Goal: Task Accomplishment & Management: Manage account settings

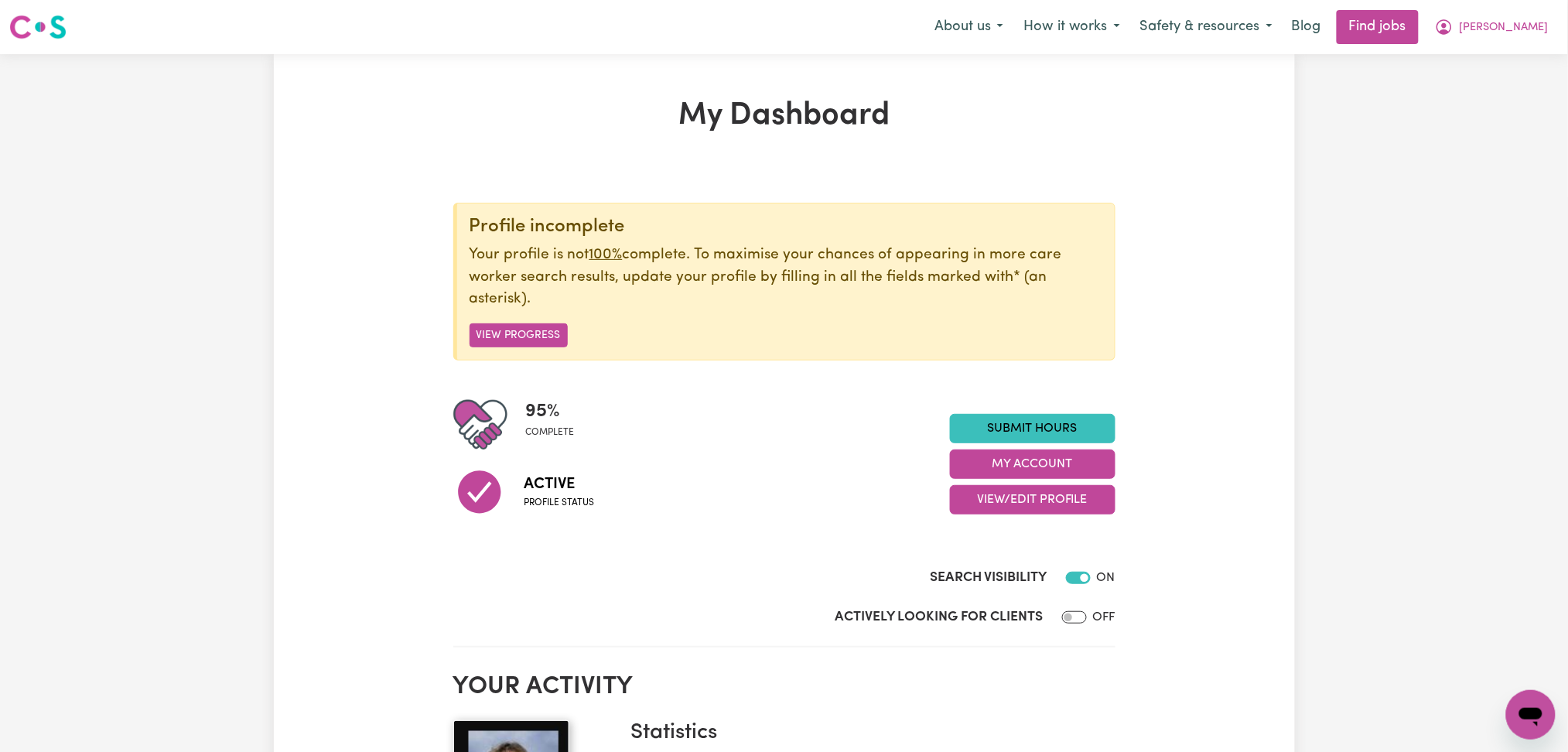
scroll to position [103, 0]
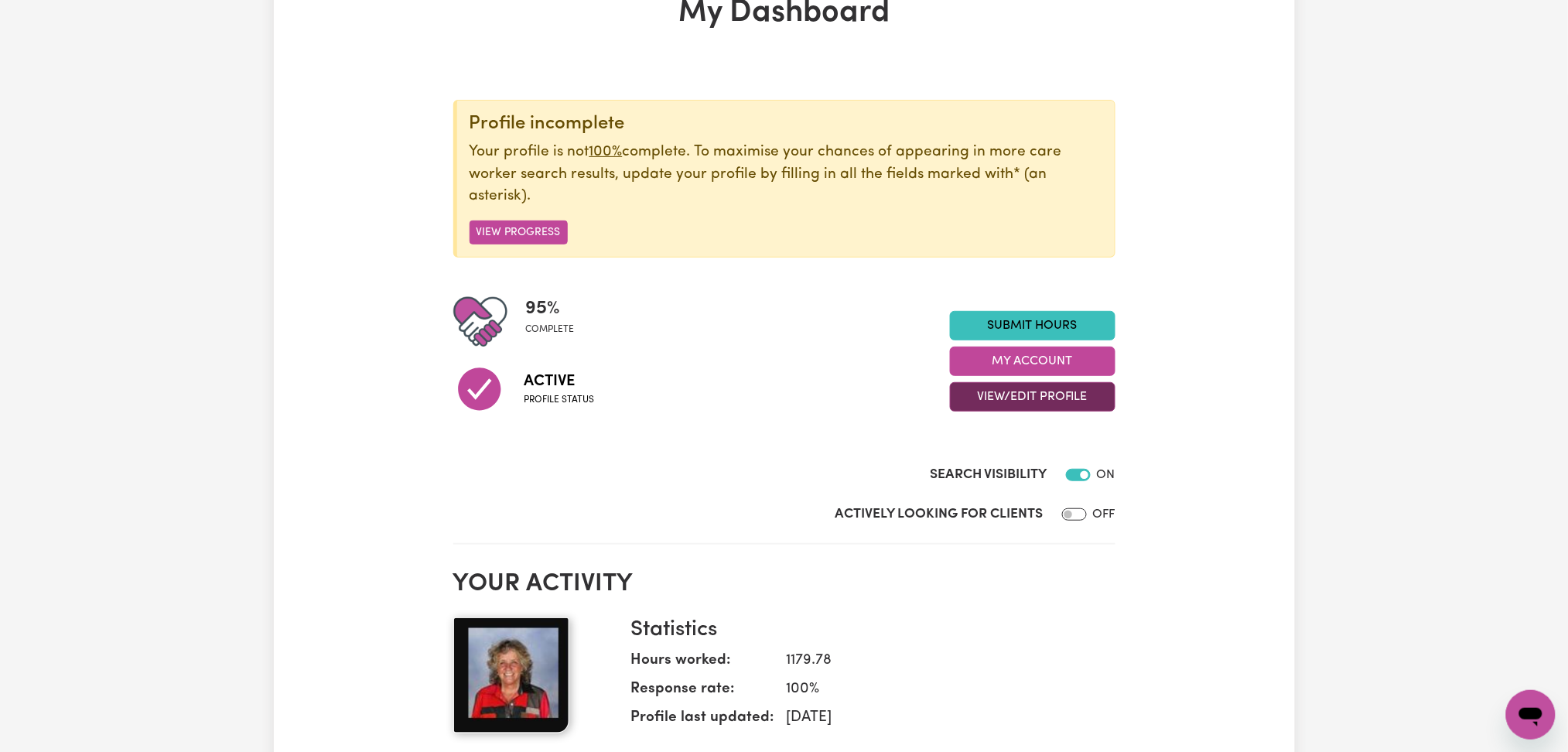
click at [1017, 402] on button "View/Edit Profile" at bounding box center [1032, 397] width 165 height 29
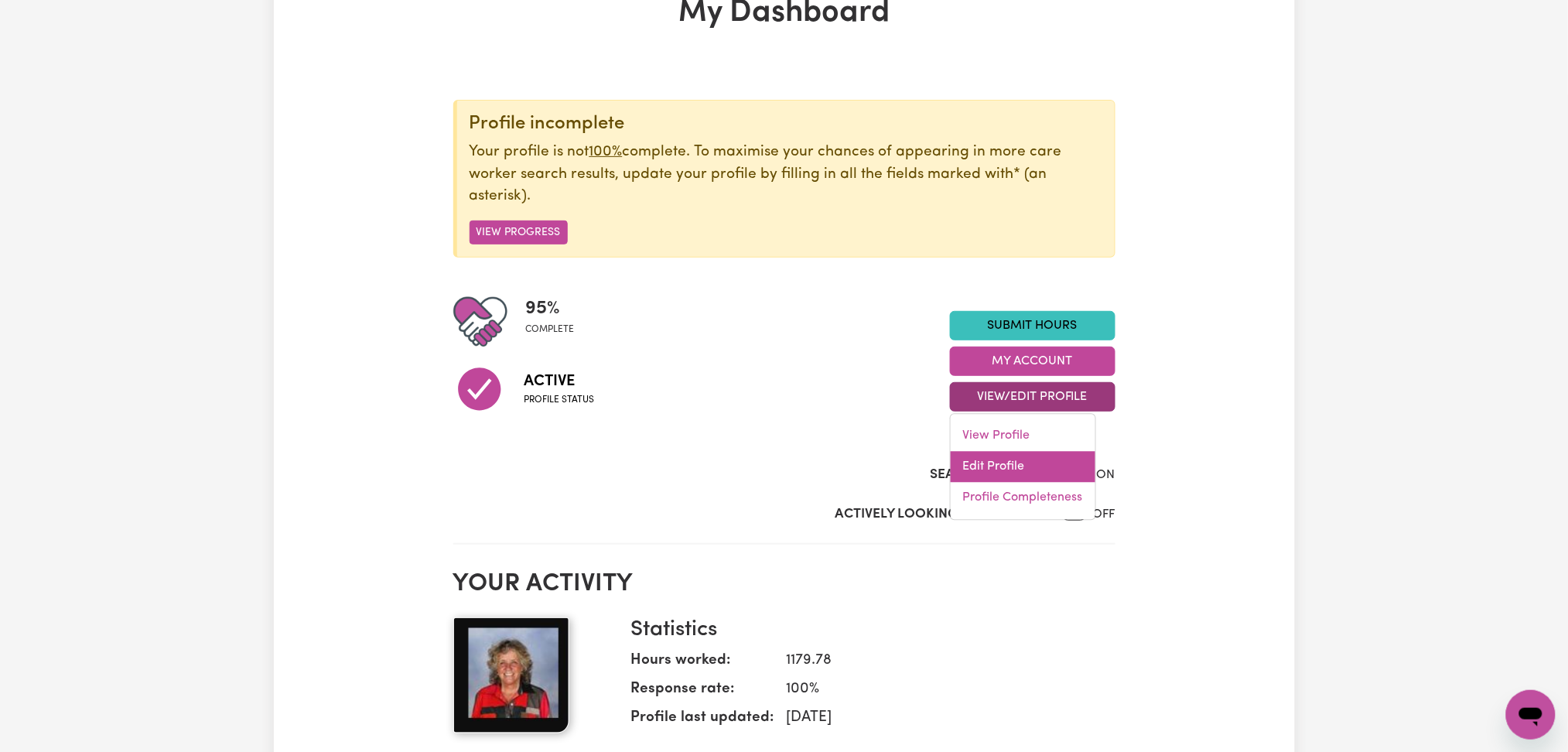
click at [1006, 464] on link "Edit Profile" at bounding box center [1023, 467] width 145 height 31
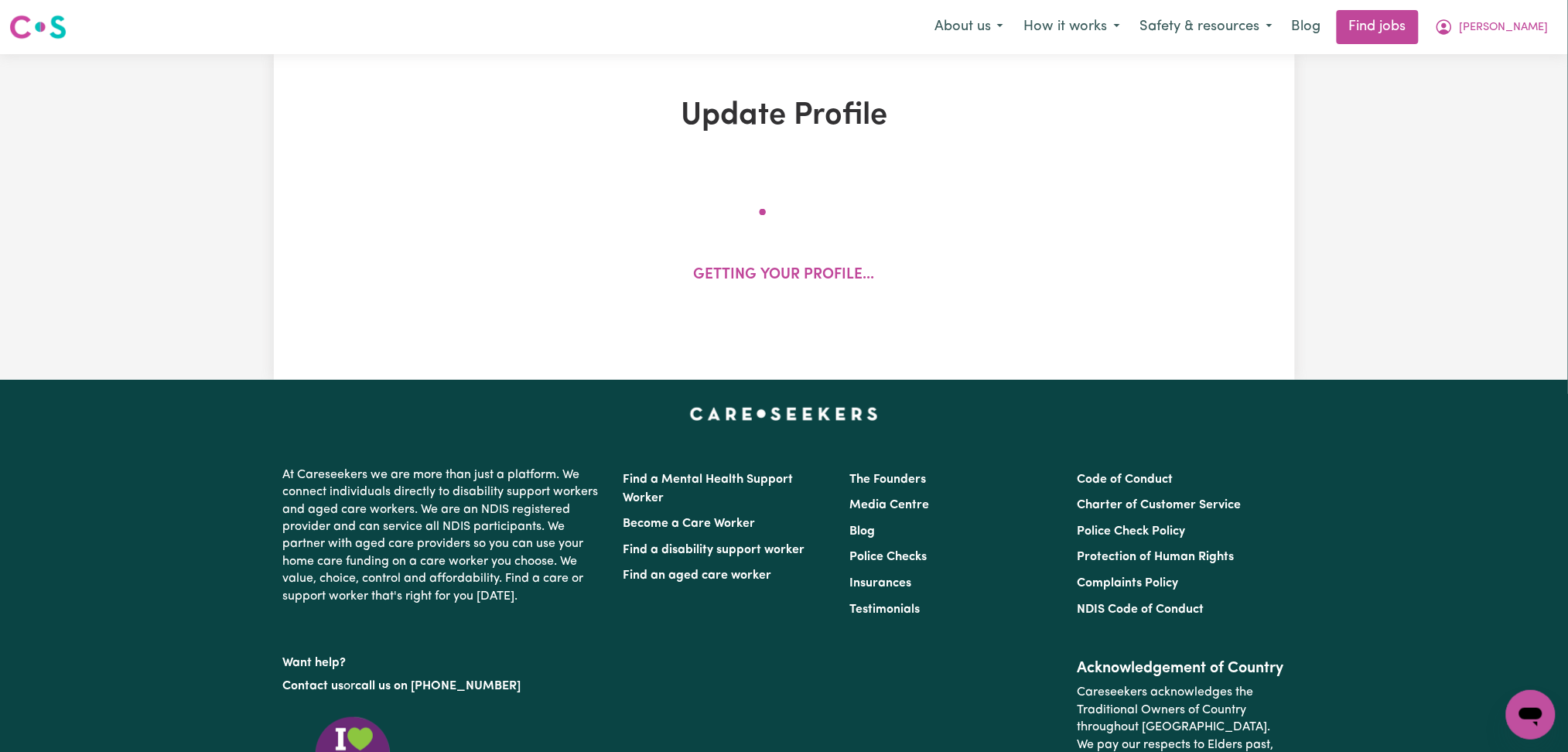
select select "[DEMOGRAPHIC_DATA]"
select select "Australian PR"
select select "Studying a healthcare related degree or qualification"
select select "35"
select select "40"
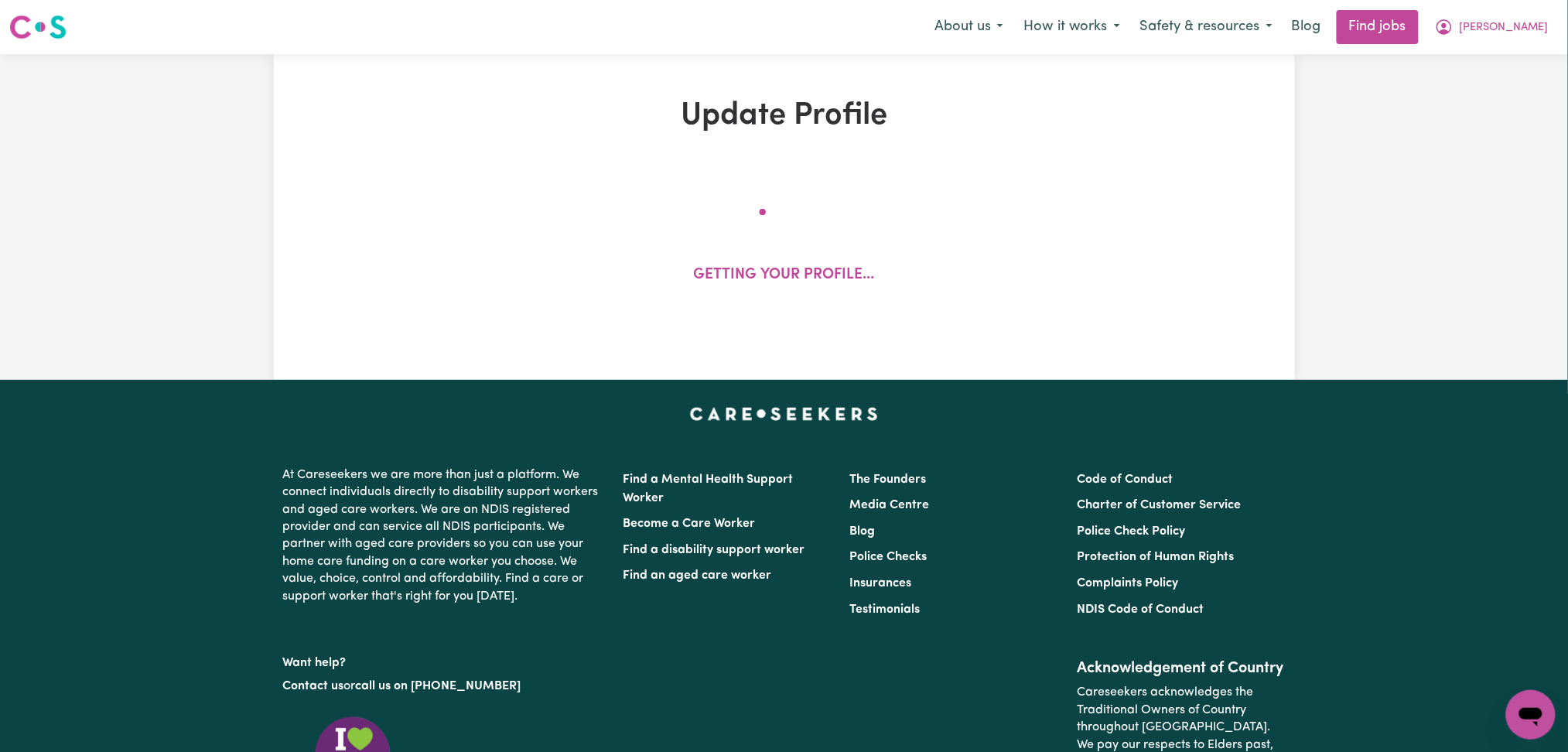
select select "40"
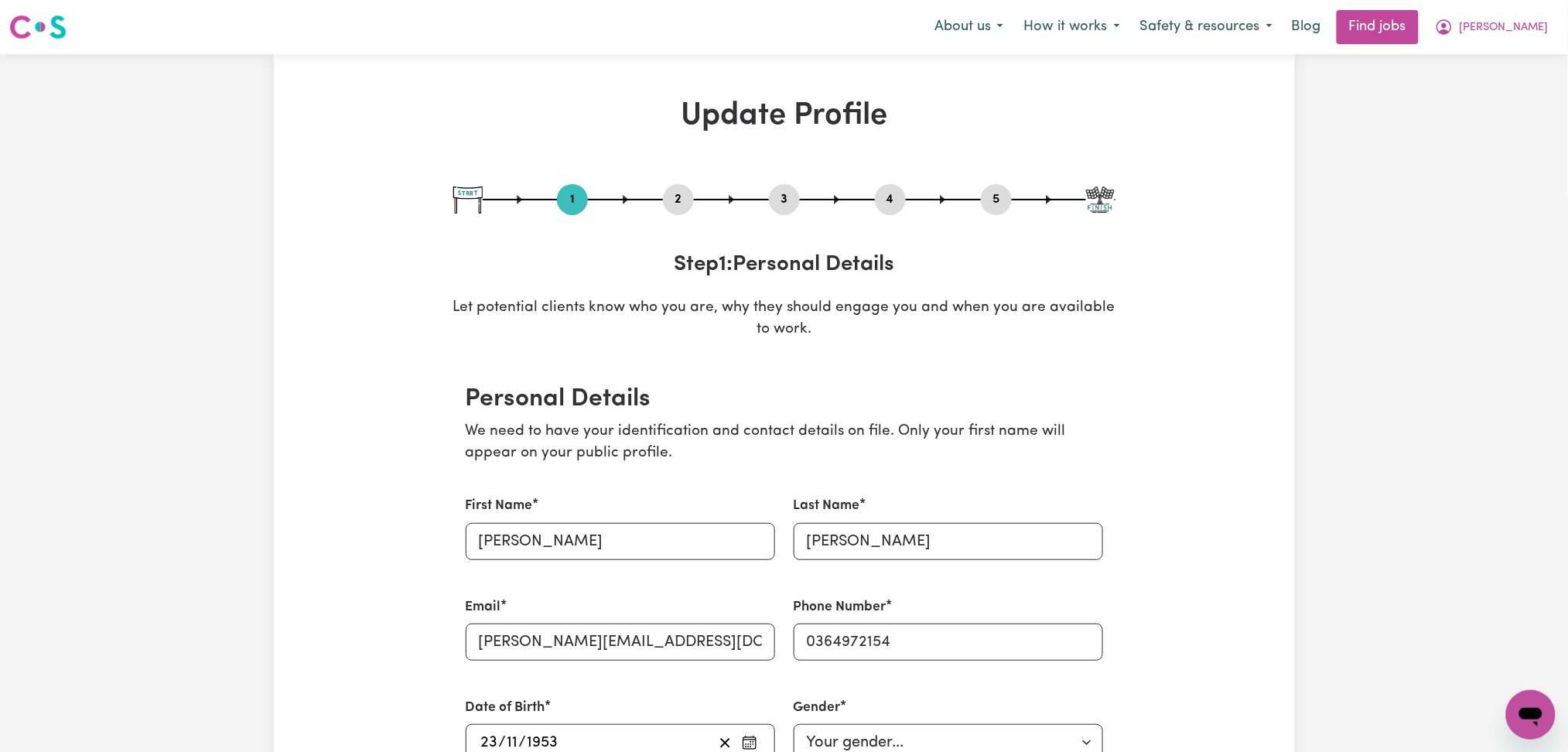
click at [679, 191] on button "2" at bounding box center [678, 199] width 31 height 20
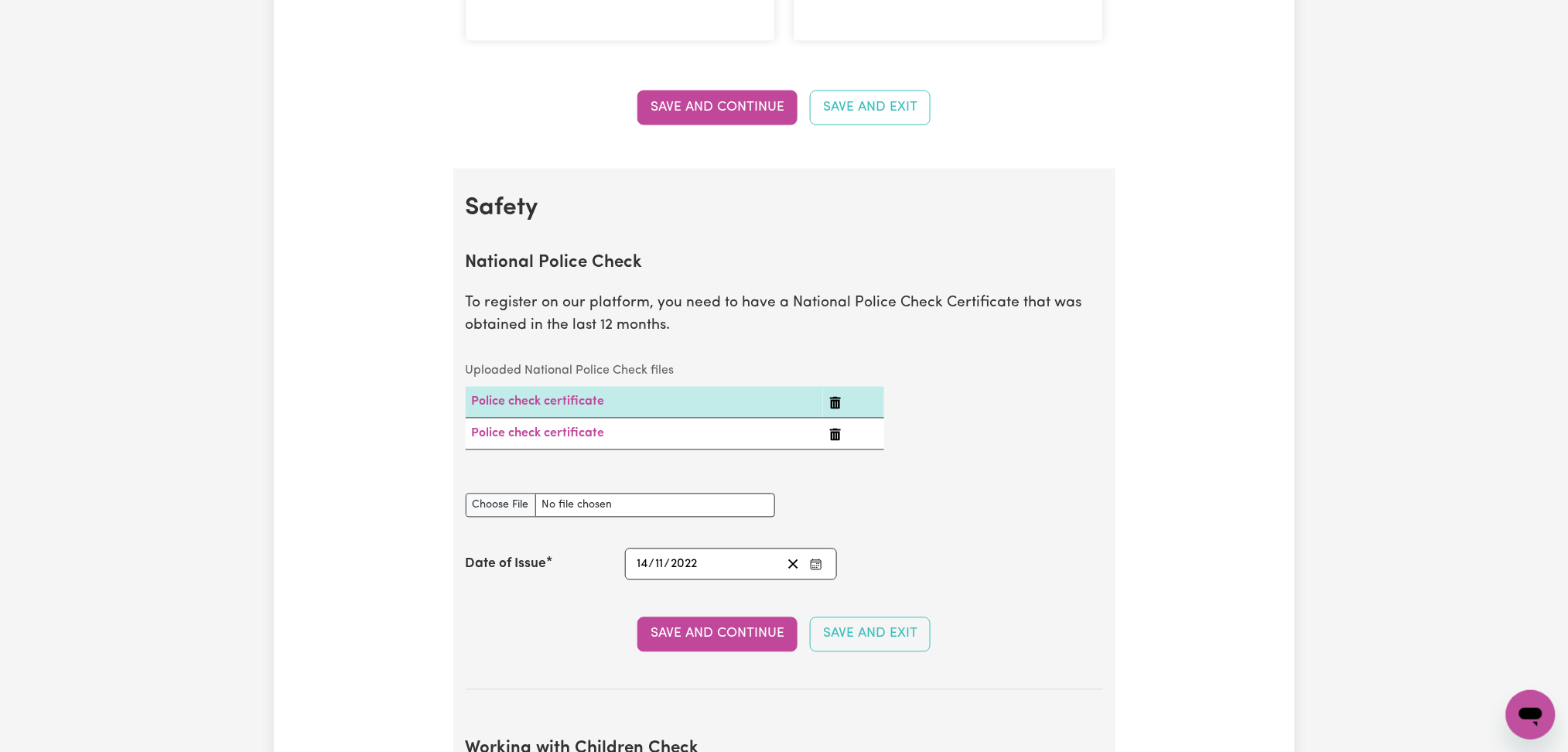
scroll to position [1135, 0]
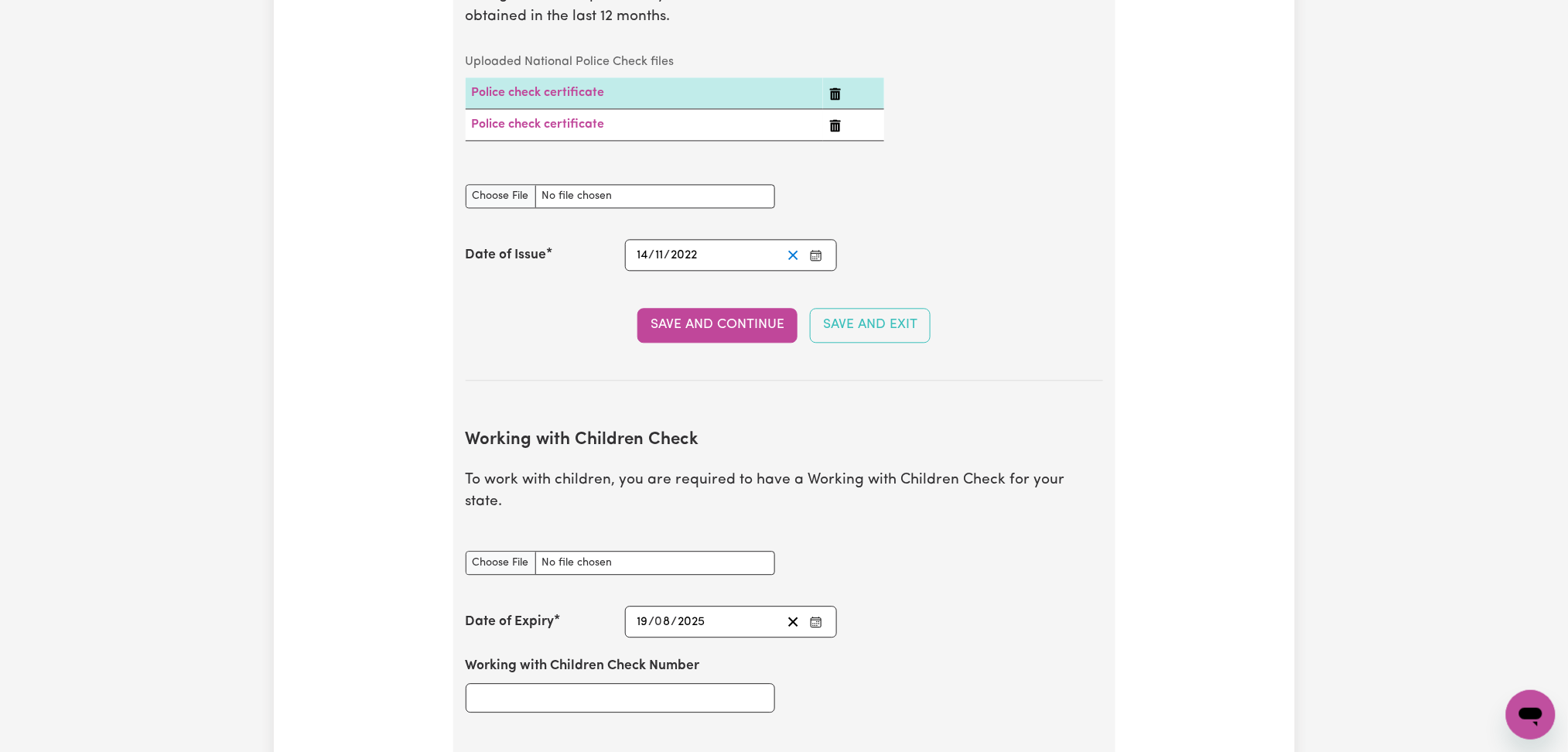
click at [794, 258] on icon "Clear date" at bounding box center [794, 256] width 15 height 15
click at [510, 199] on input "National Police Check document" at bounding box center [620, 196] width 309 height 24
type input "C:\fakepath\[PERSON_NAME] PC 15082025 with DCO.pdf"
click at [822, 256] on rect "Enter the Date of Issue of your National Police Check" at bounding box center [816, 256] width 10 height 9
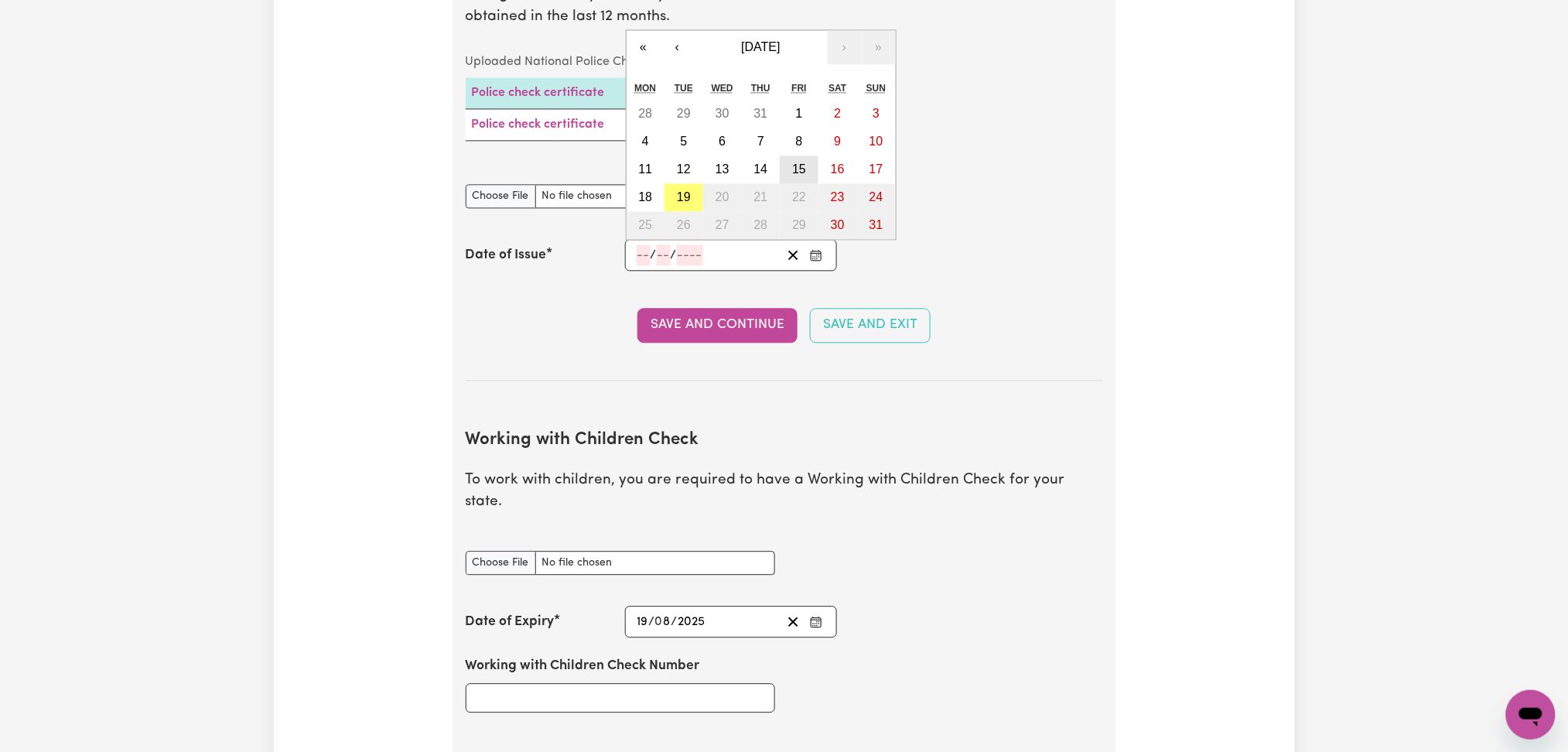
click at [794, 167] on abbr "15" at bounding box center [799, 169] width 14 height 13
type input "[DATE]"
type input "15"
type input "8"
type input "2025"
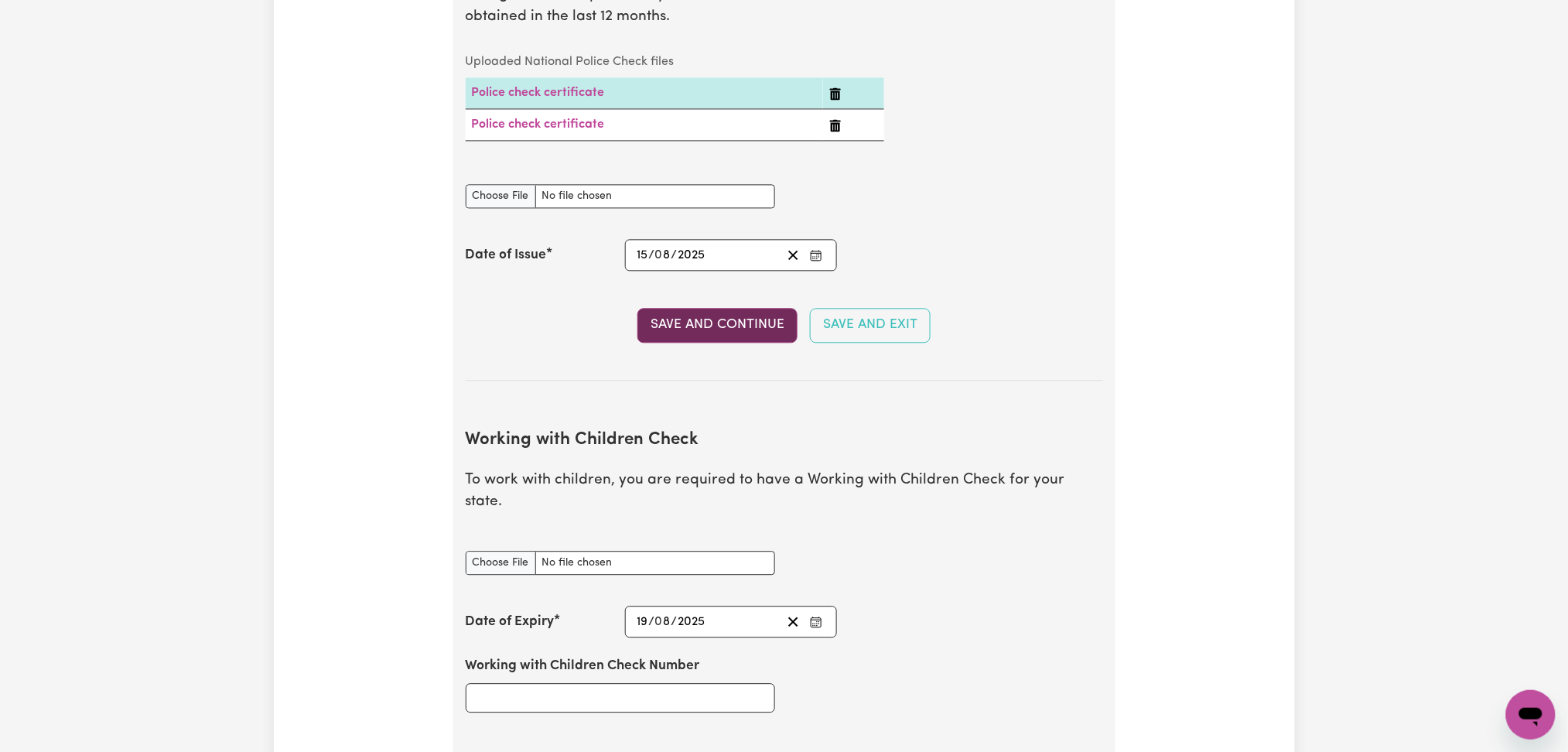
click at [701, 323] on button "Save and Continue" at bounding box center [718, 325] width 160 height 34
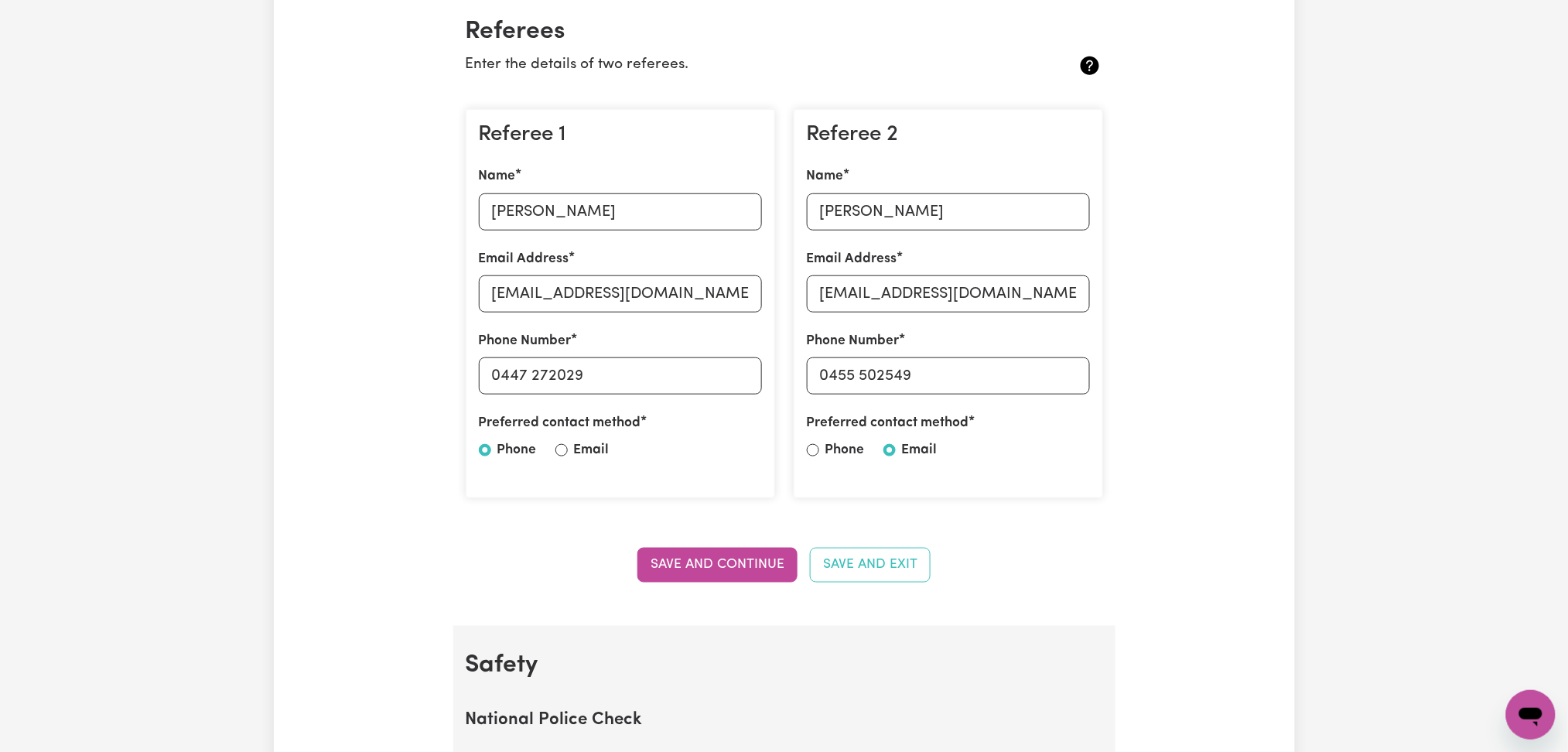
scroll to position [0, 0]
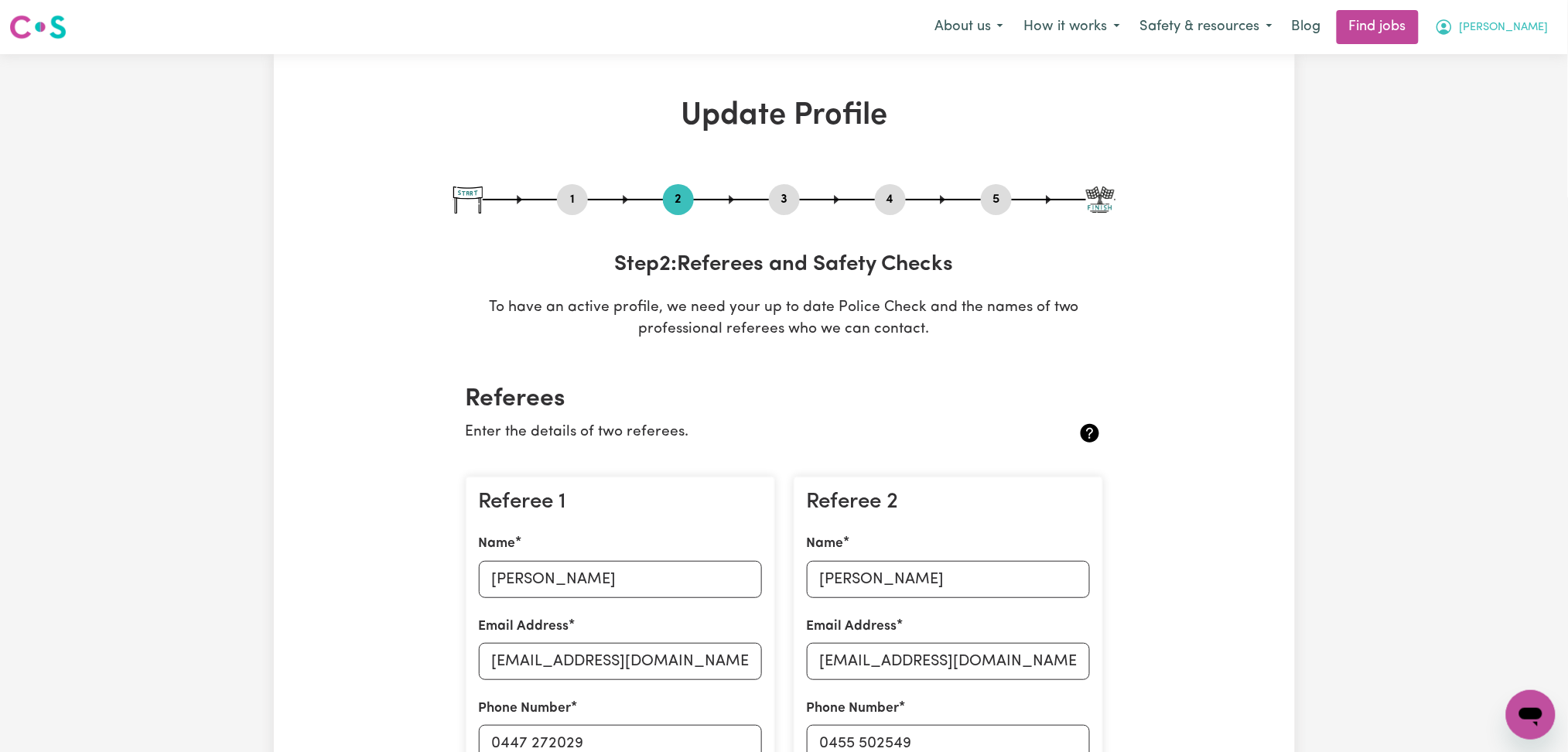
click at [1532, 40] on button "[PERSON_NAME]" at bounding box center [1492, 27] width 133 height 33
click at [1486, 116] on link "Logout" at bounding box center [1498, 118] width 122 height 29
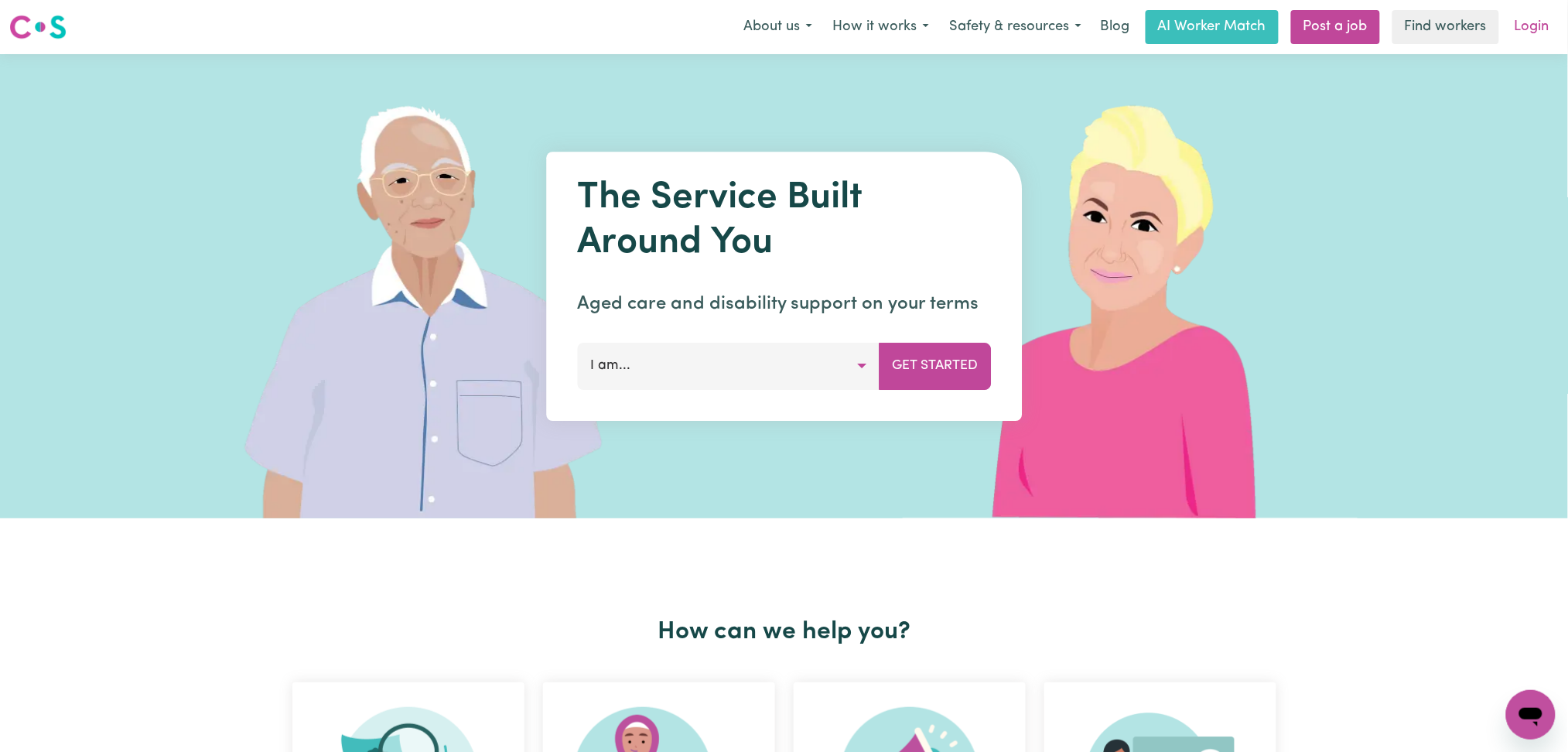
click at [1544, 15] on link "Login" at bounding box center [1532, 27] width 54 height 34
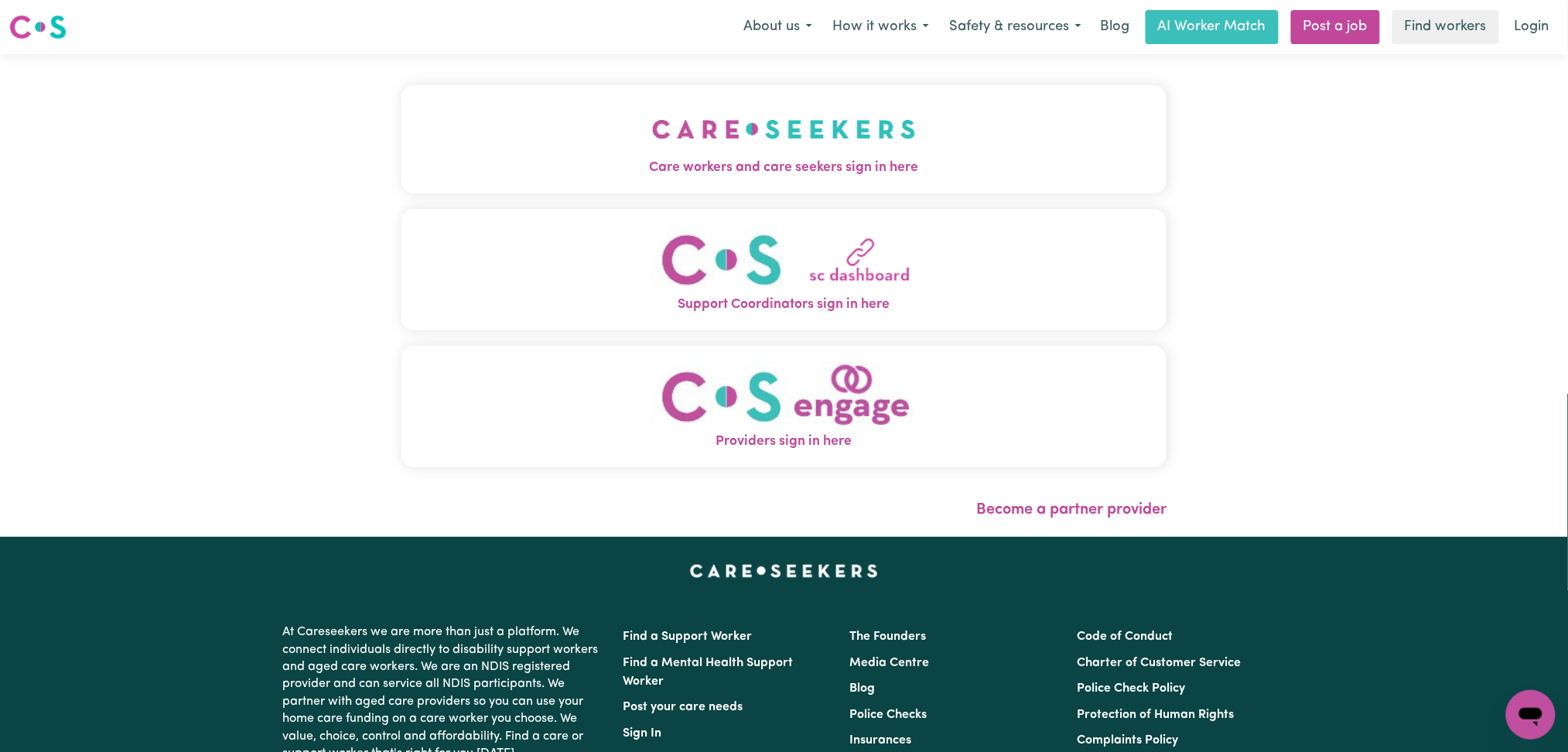
click at [652, 132] on img "Care workers and care seekers sign in here" at bounding box center [784, 129] width 264 height 57
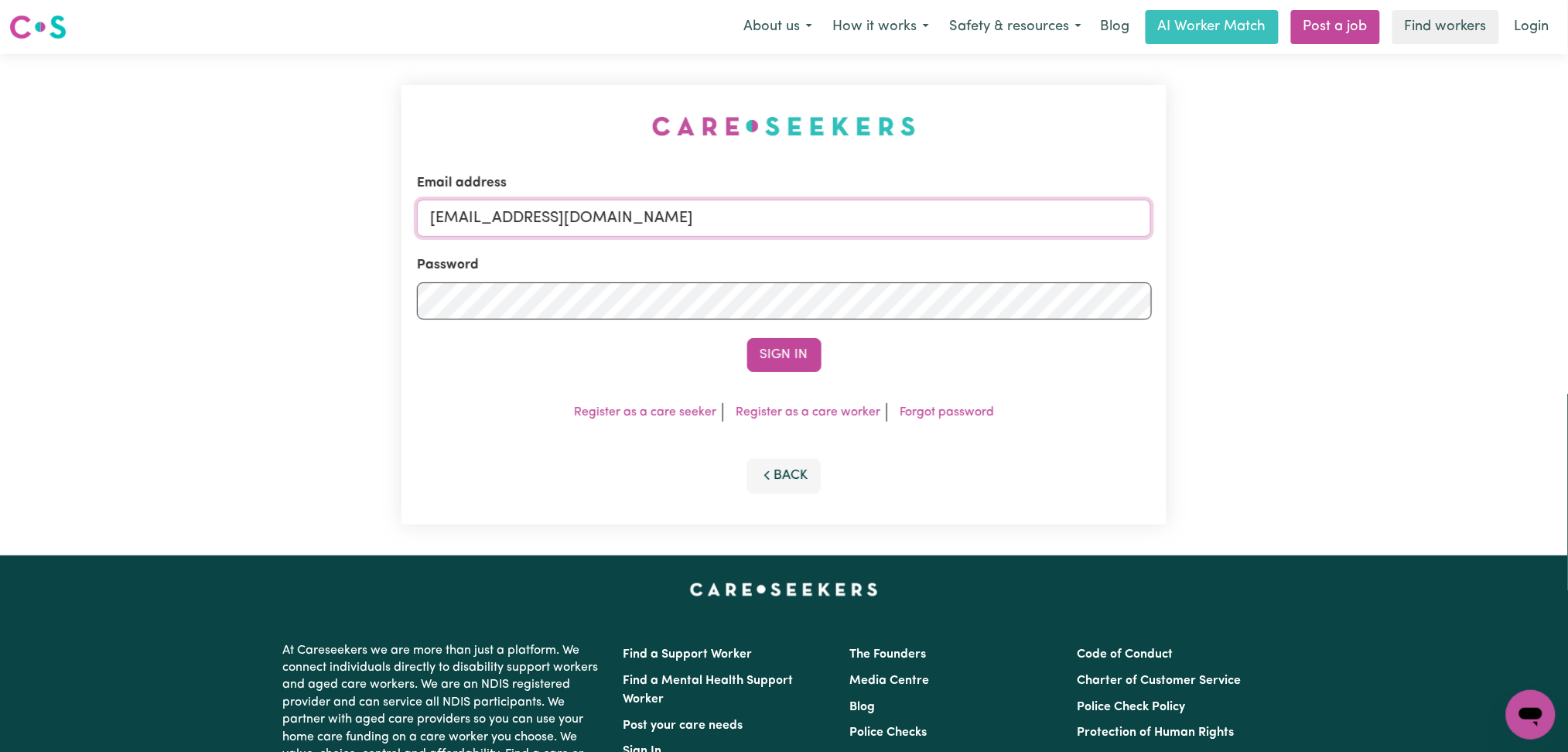
click at [554, 216] on input "[EMAIL_ADDRESS][DOMAIN_NAME]" at bounding box center [784, 218] width 735 height 38
drag, startPoint x: 511, startPoint y: 213, endPoint x: 912, endPoint y: 211, distance: 401.0
click at [912, 211] on input "Superuser~[EMAIL_ADDRESS][DOMAIN_NAME]" at bounding box center [784, 218] width 735 height 38
type input "Superuser~[EMAIL_ADDRESS][DOMAIN_NAME]"
click at [817, 350] on button "Sign In" at bounding box center [784, 355] width 74 height 34
